Goal: Transaction & Acquisition: Purchase product/service

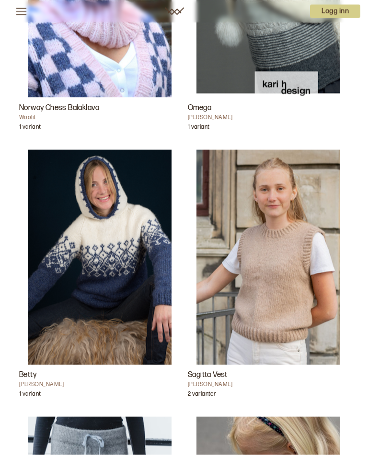
scroll to position [2345, 0]
click at [220, 374] on h3 "Sagitta Vest" at bounding box center [268, 374] width 161 height 11
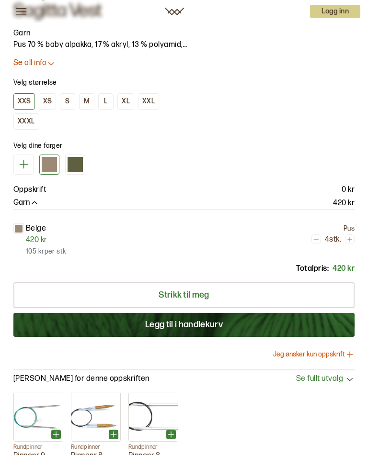
scroll to position [570, 0]
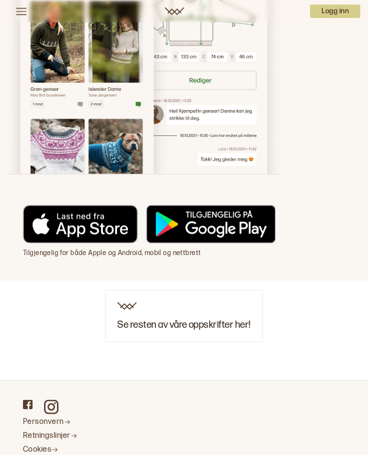
scroll to position [6437, 0]
click at [226, 313] on div "Se resten av våre oppskrifter her!" at bounding box center [183, 316] width 157 height 52
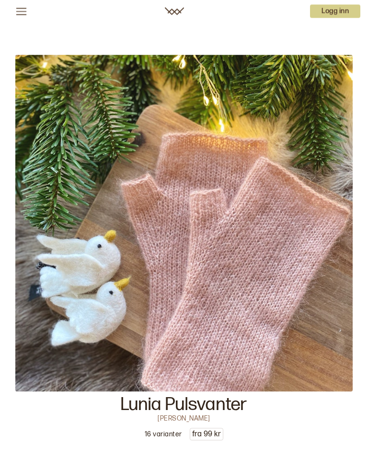
scroll to position [3676, 0]
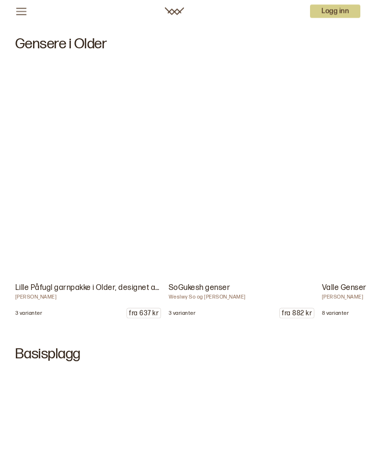
scroll to position [4890, 0]
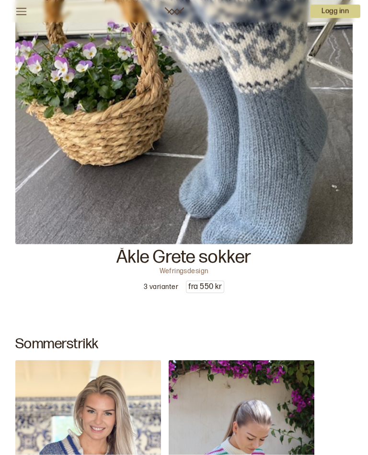
scroll to position [309, 0]
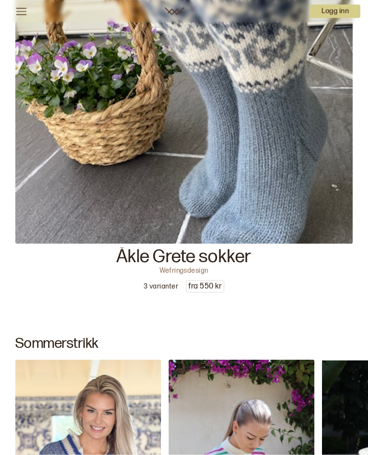
click at [219, 264] on p "Åkle Grete sokker" at bounding box center [183, 257] width 135 height 18
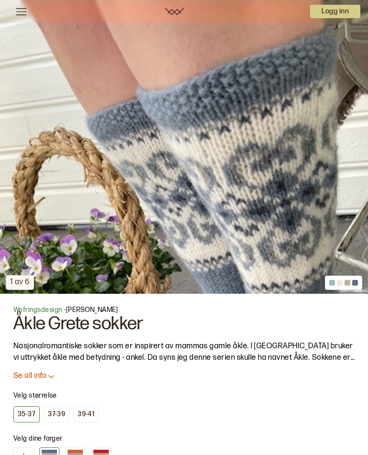
scroll to position [278, 0]
